Goal: Task Accomplishment & Management: Complete application form

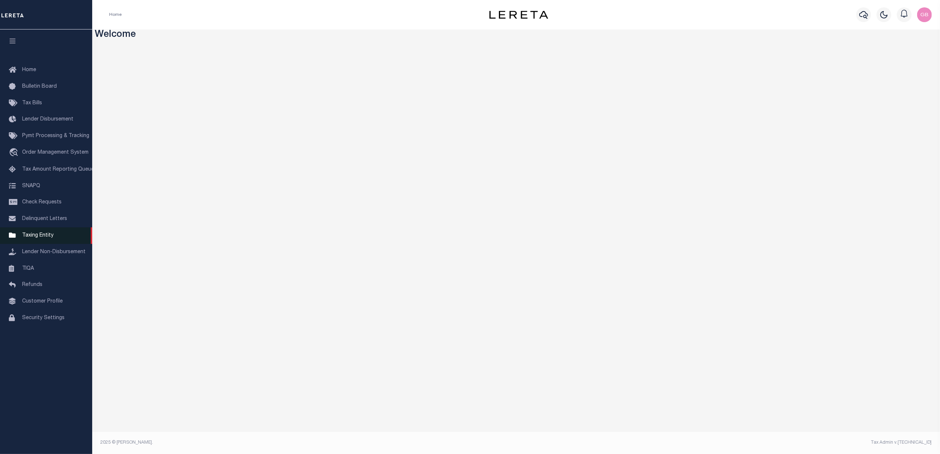
click at [38, 233] on link "Taxing Entity" at bounding box center [46, 236] width 92 height 17
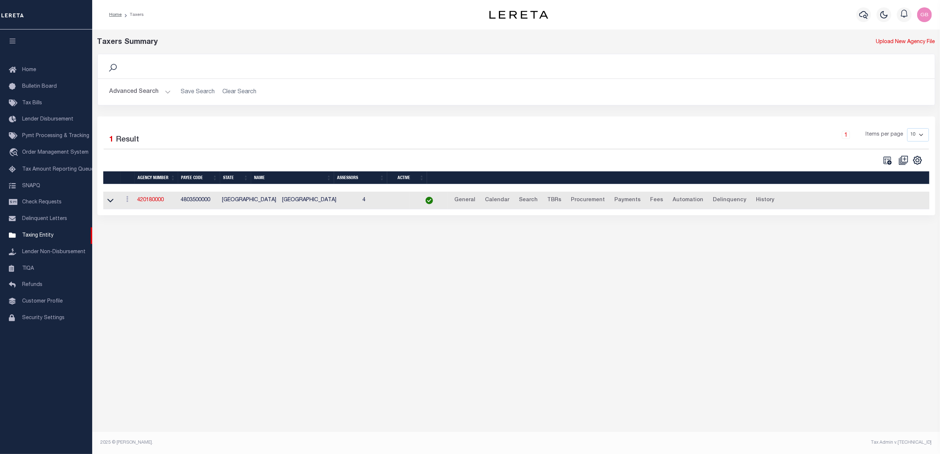
click at [166, 94] on button "Advanced Search" at bounding box center [140, 92] width 61 height 14
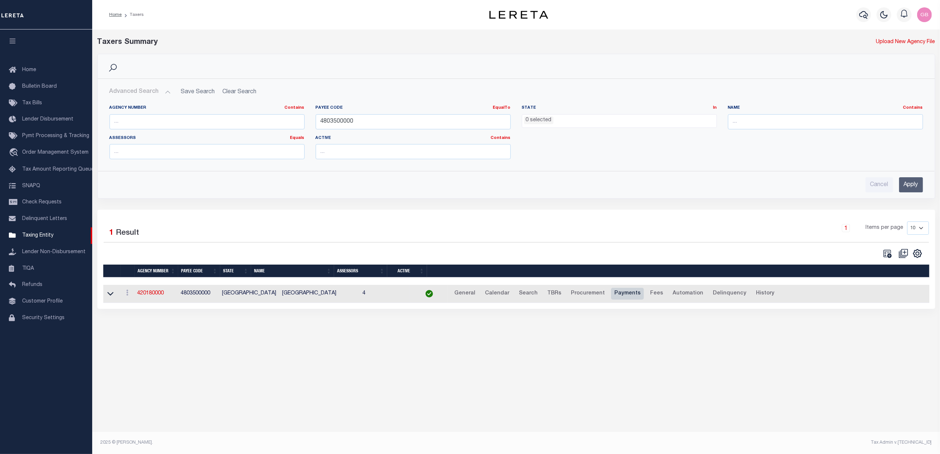
click at [611, 297] on link "Payments" at bounding box center [627, 294] width 33 height 12
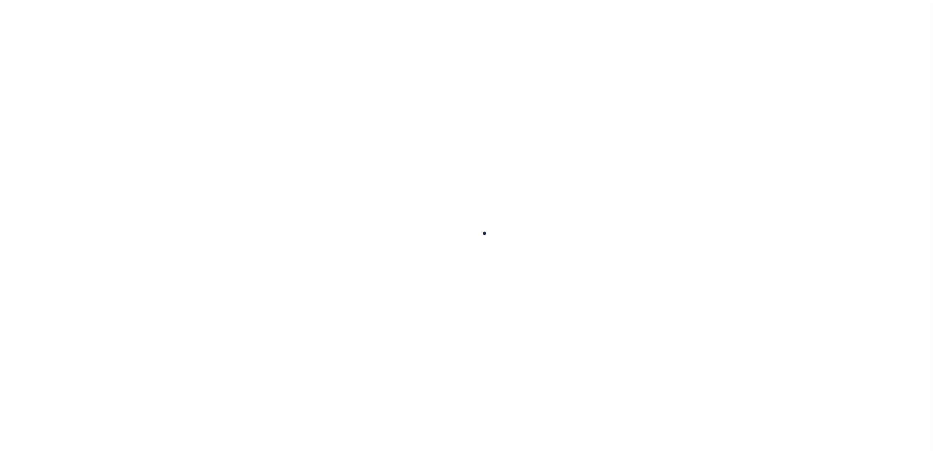
select select
select select "false"
checkbox input "false"
type input "N"
select select "37"
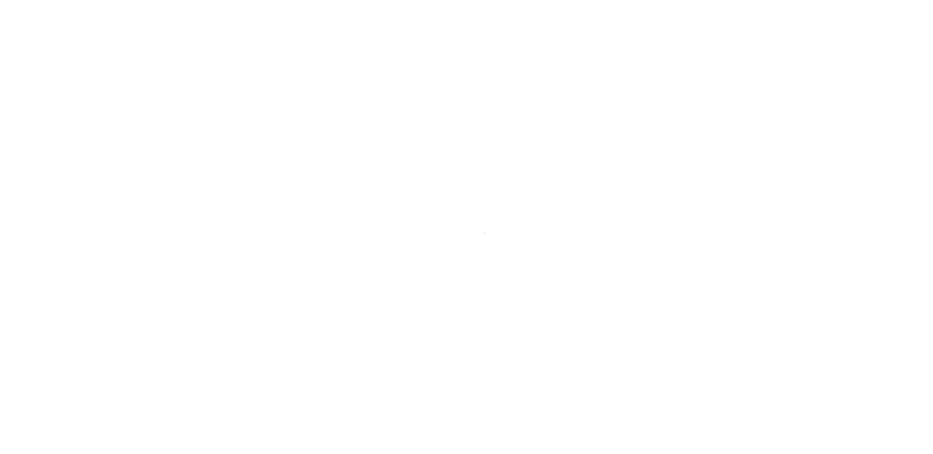
select select "true"
select select "5"
type input "0001"
type input "B - Escrow reporting includes - “Delinquent Prior Year(s) Exist”, “Delinquent C…"
radio input "true"
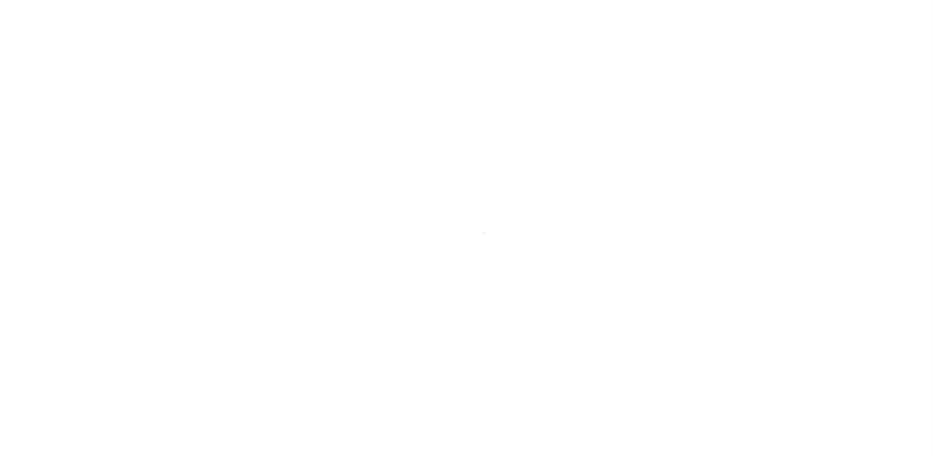
type input "111908965"
type input "10002137"
type input "General Tax Account"
type input "Citizens State Bank"
checkbox input "false"
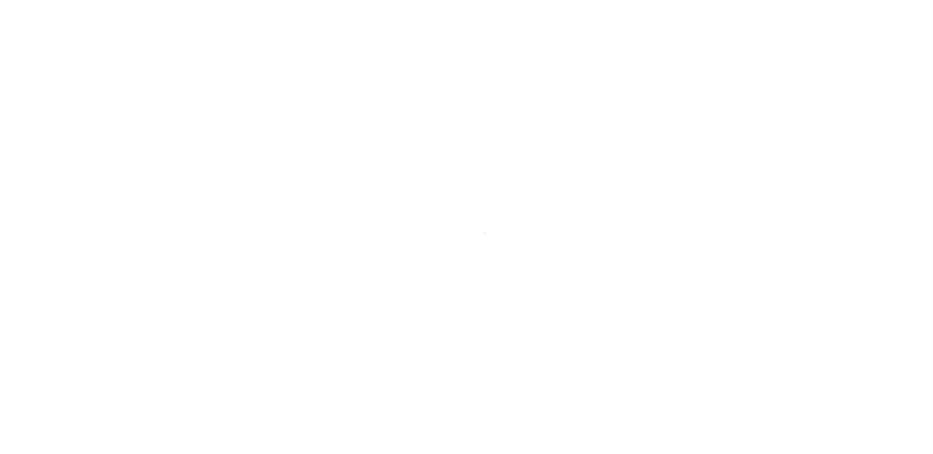
radio input "true"
